Goal: Navigation & Orientation: Find specific page/section

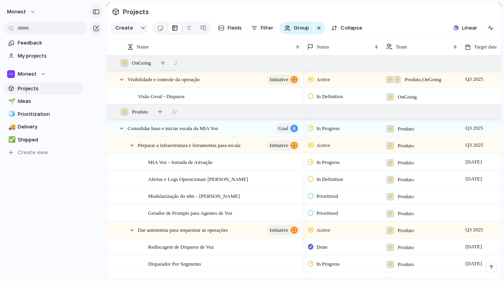
click at [95, 13] on div "button" at bounding box center [96, 12] width 7 height 6
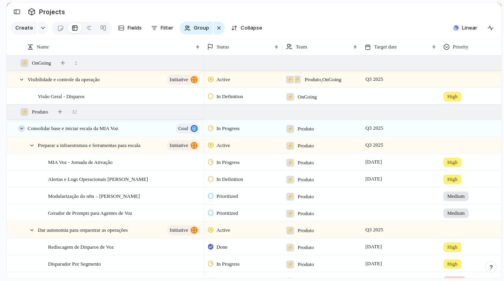
click at [22, 132] on div at bounding box center [21, 128] width 7 height 7
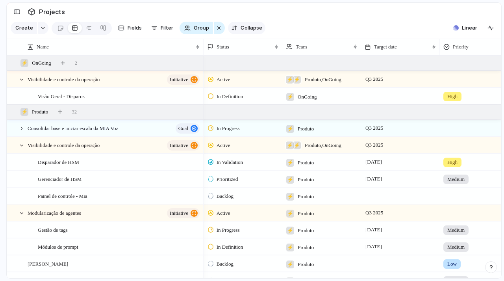
click at [241, 30] on span "Collapse" at bounding box center [252, 28] width 22 height 8
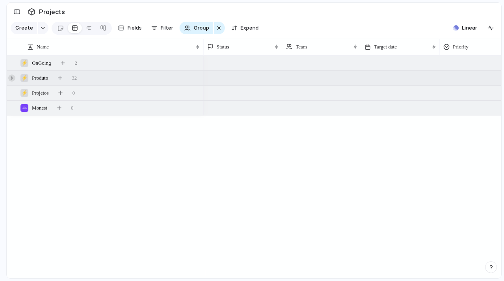
click at [14, 82] on div at bounding box center [11, 77] width 7 height 7
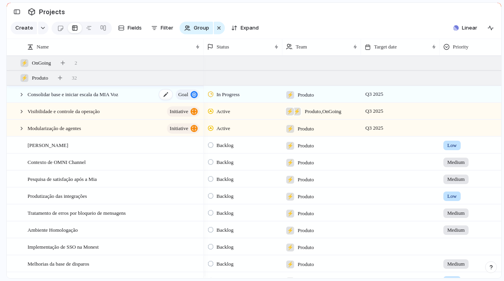
click at [87, 98] on span "Consolidar base e iniciar escala da MIA Voz" at bounding box center [73, 93] width 91 height 9
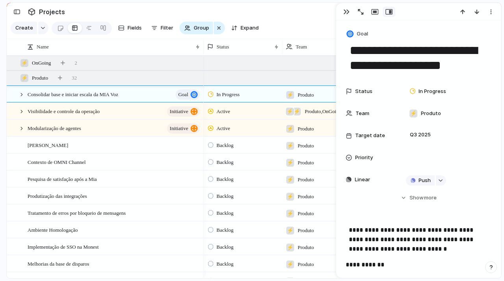
scroll to position [77, 0]
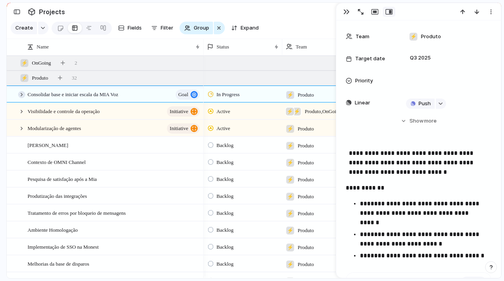
click at [22, 98] on div at bounding box center [21, 94] width 7 height 7
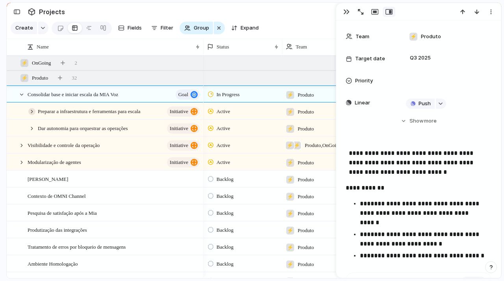
click at [30, 115] on div at bounding box center [31, 111] width 7 height 7
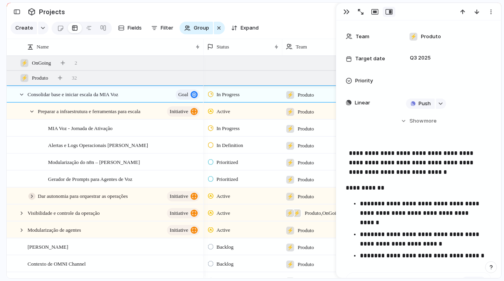
click at [31, 200] on div at bounding box center [31, 196] width 7 height 7
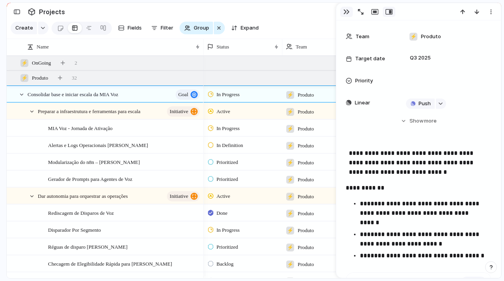
click at [347, 13] on div "button" at bounding box center [347, 12] width 6 height 6
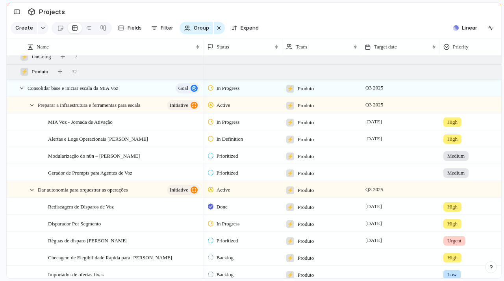
scroll to position [7, 0]
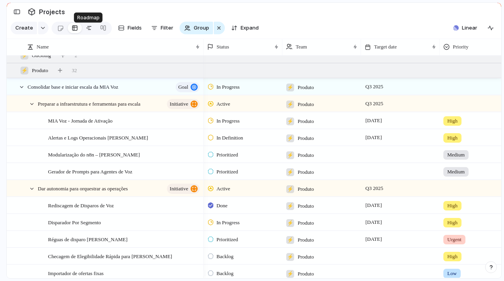
click at [87, 30] on div at bounding box center [89, 28] width 6 height 13
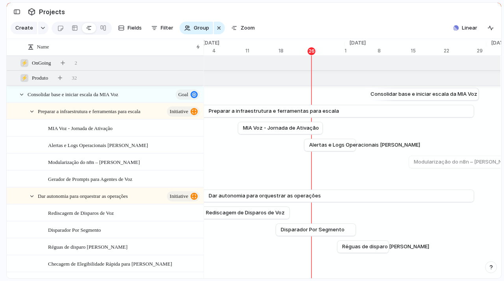
scroll to position [0, 5187]
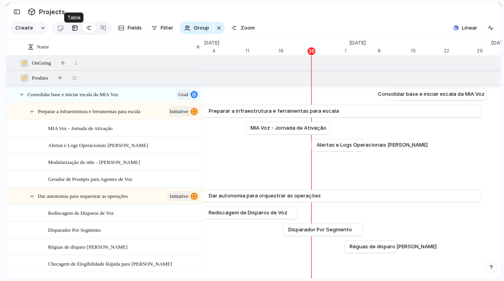
click at [75, 32] on div at bounding box center [75, 28] width 6 height 13
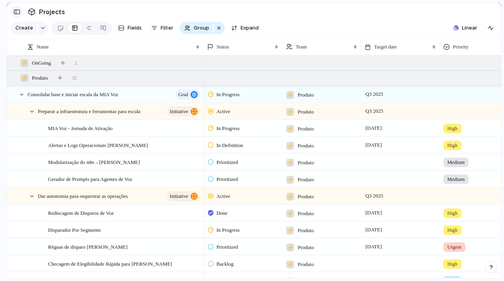
click at [16, 13] on div "button" at bounding box center [16, 12] width 7 height 6
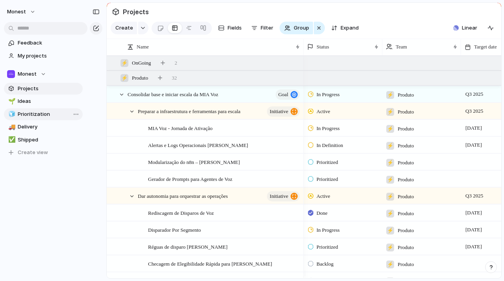
click at [43, 111] on span "Prioritization" at bounding box center [49, 114] width 62 height 8
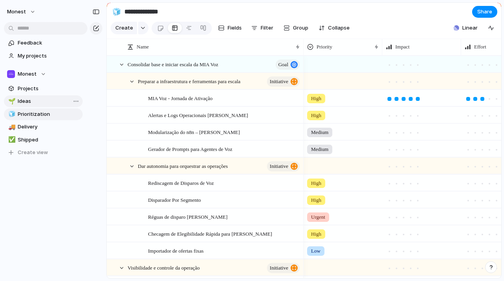
click at [38, 104] on span "Ideas" at bounding box center [49, 101] width 62 height 8
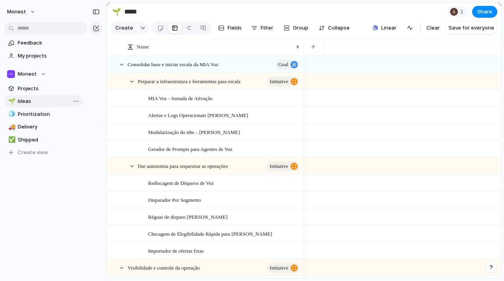
type input "*****"
click at [34, 89] on span "Projects" at bounding box center [49, 89] width 62 height 8
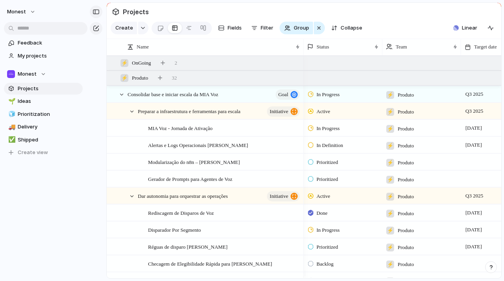
click at [95, 12] on div "button" at bounding box center [96, 12] width 7 height 6
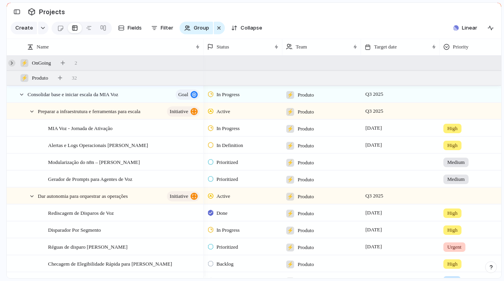
click at [10, 67] on div at bounding box center [11, 62] width 7 height 7
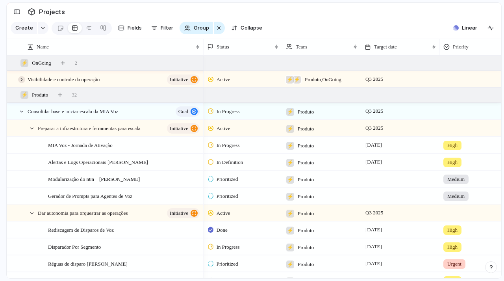
click at [20, 83] on div at bounding box center [21, 79] width 7 height 7
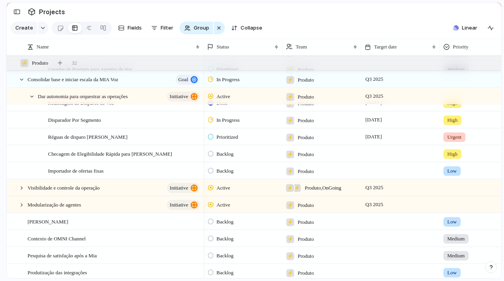
scroll to position [144, 0]
